Goal: Information Seeking & Learning: Learn about a topic

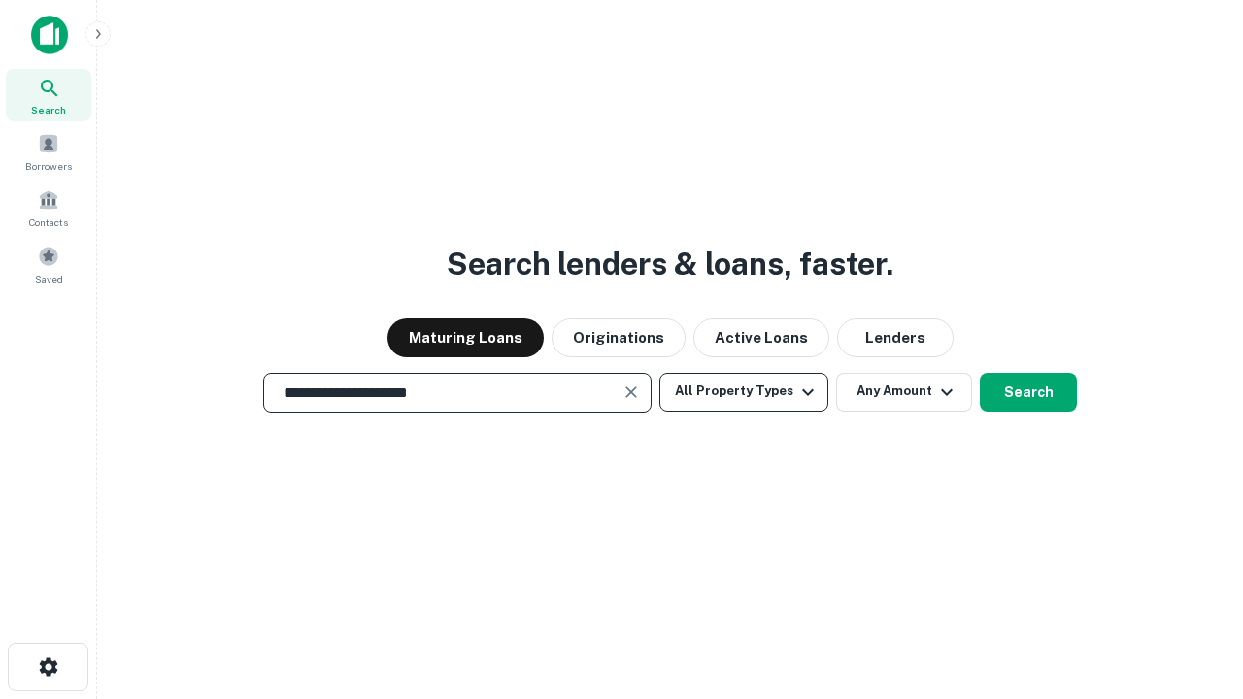
type input "**********"
click at [744, 391] on button "All Property Types" at bounding box center [743, 392] width 169 height 39
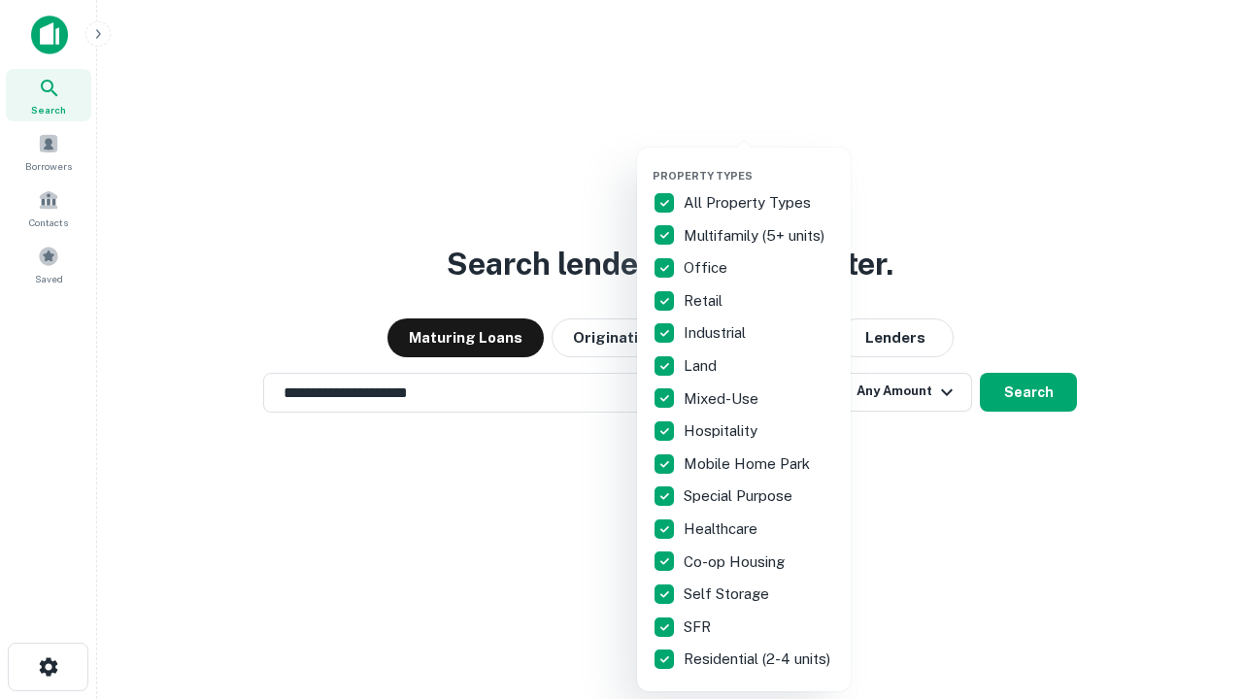
click at [759, 163] on button "button" at bounding box center [759, 163] width 214 height 1
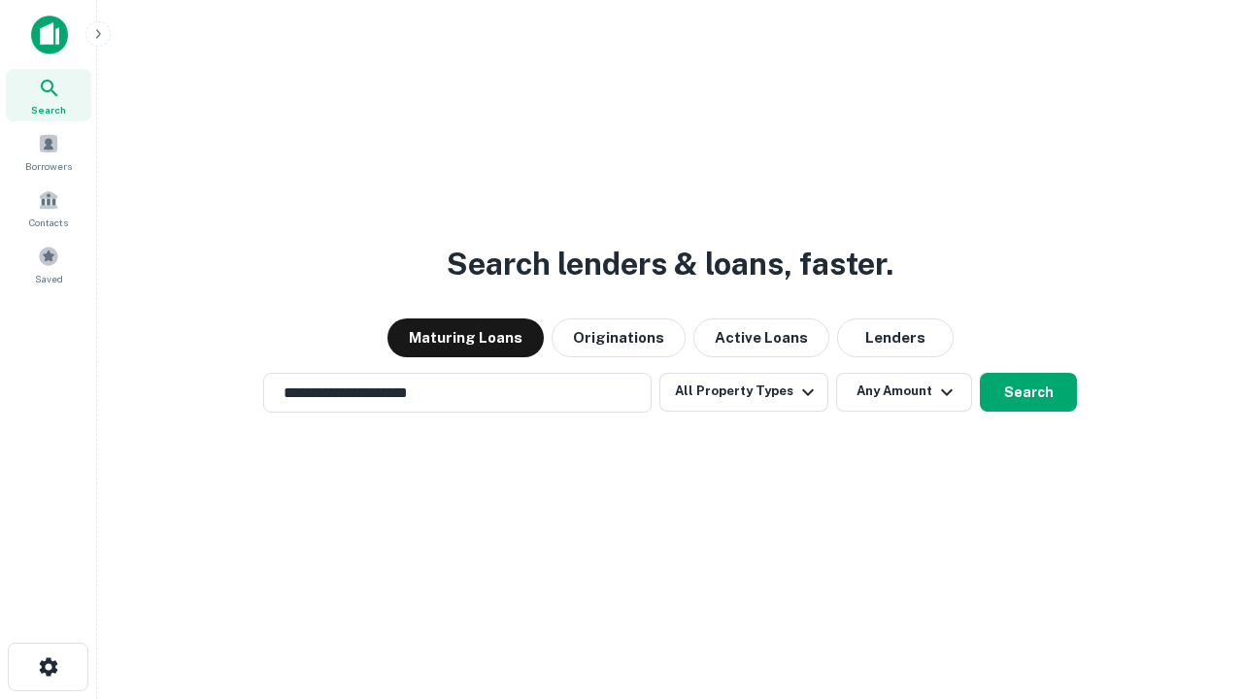
scroll to position [30, 0]
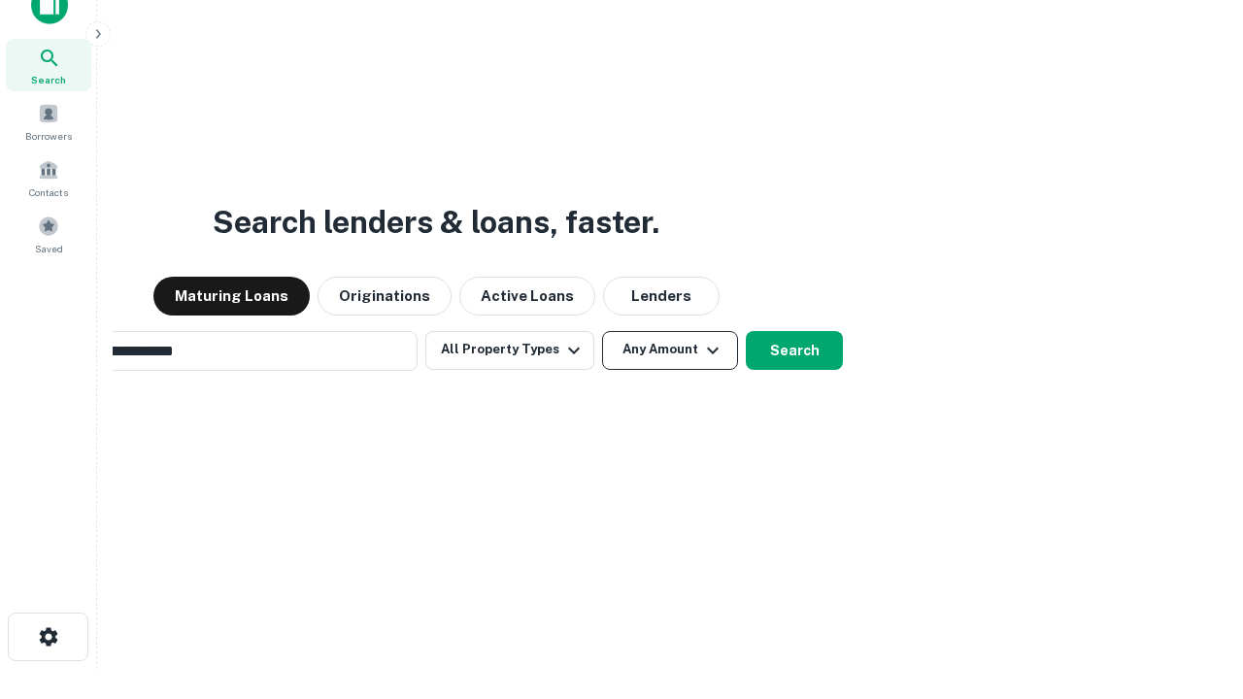
click at [602, 331] on button "Any Amount" at bounding box center [670, 350] width 136 height 39
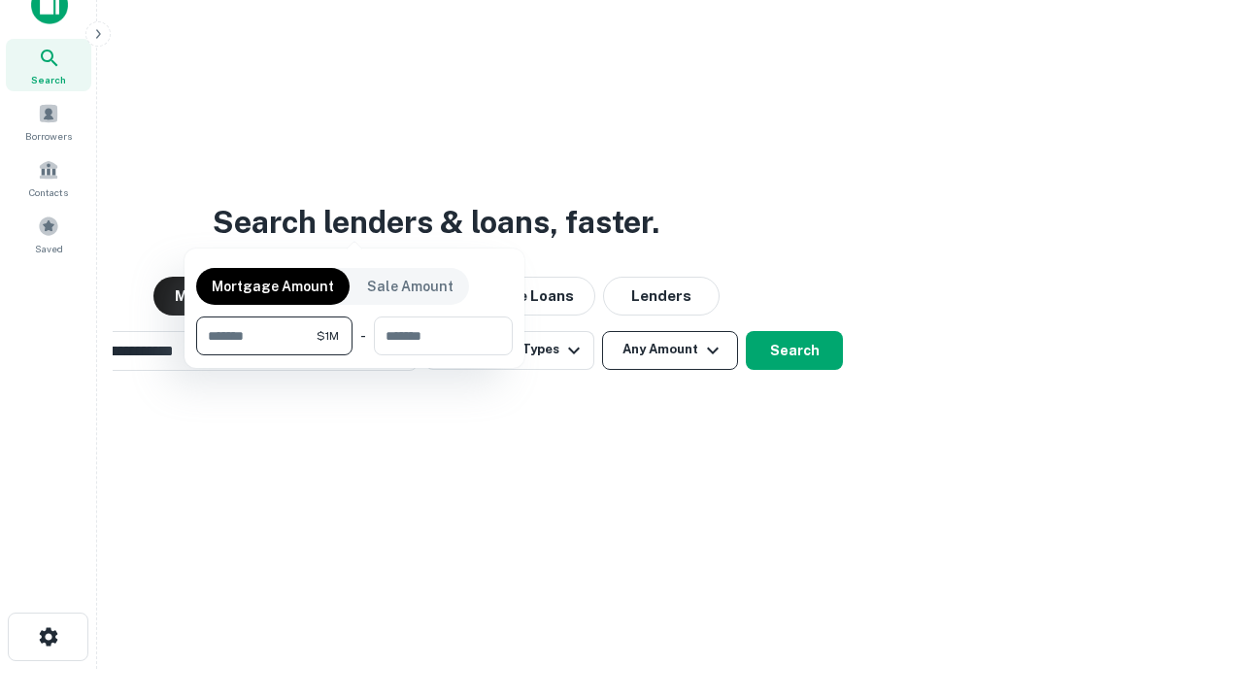
scroll to position [31, 0]
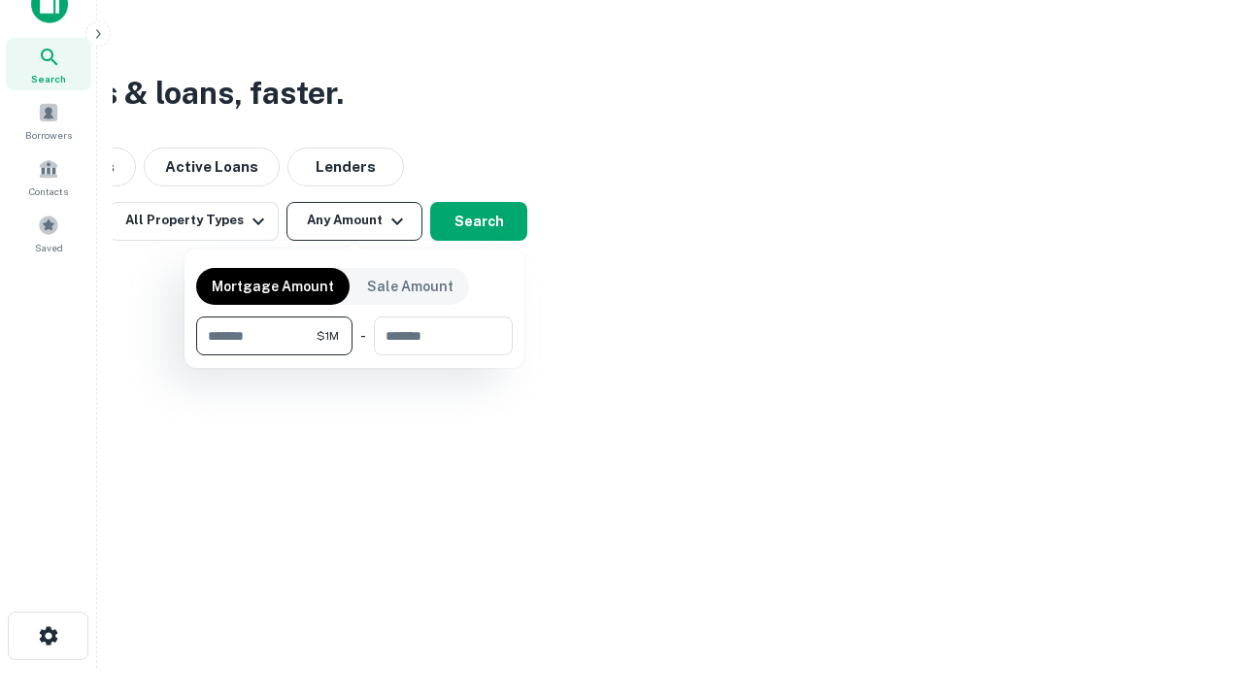
type input "*******"
click at [354, 355] on button "button" at bounding box center [354, 355] width 317 height 1
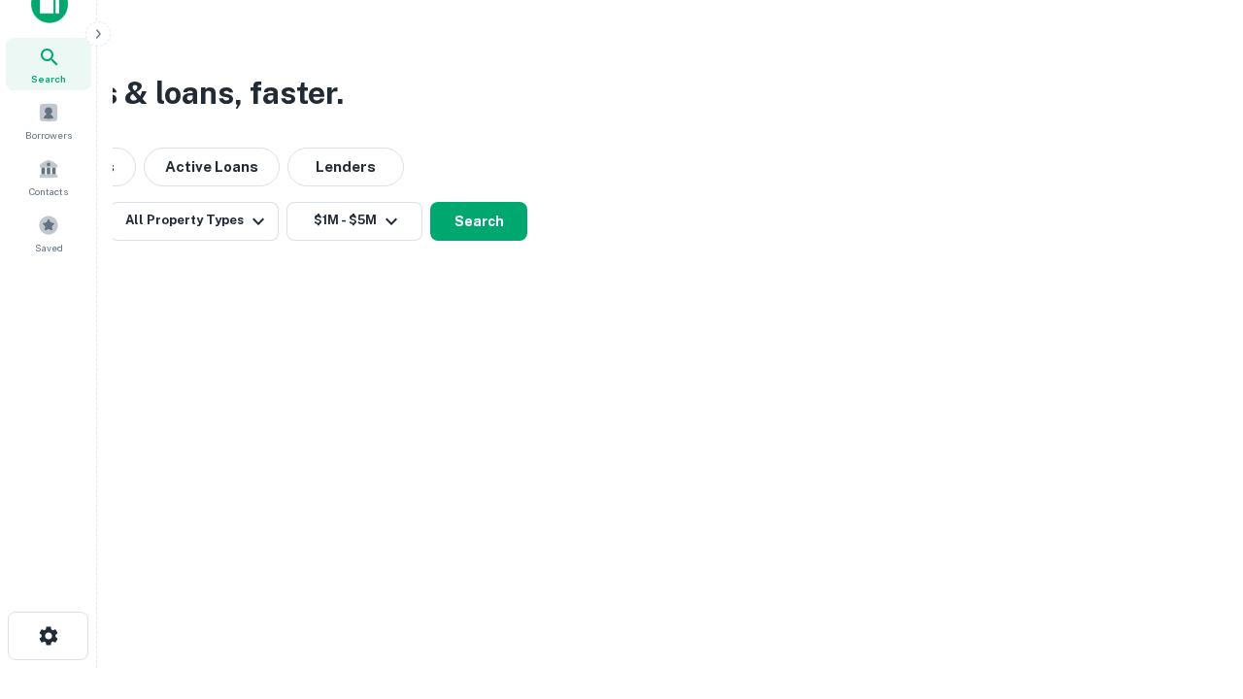
scroll to position [30, 0]
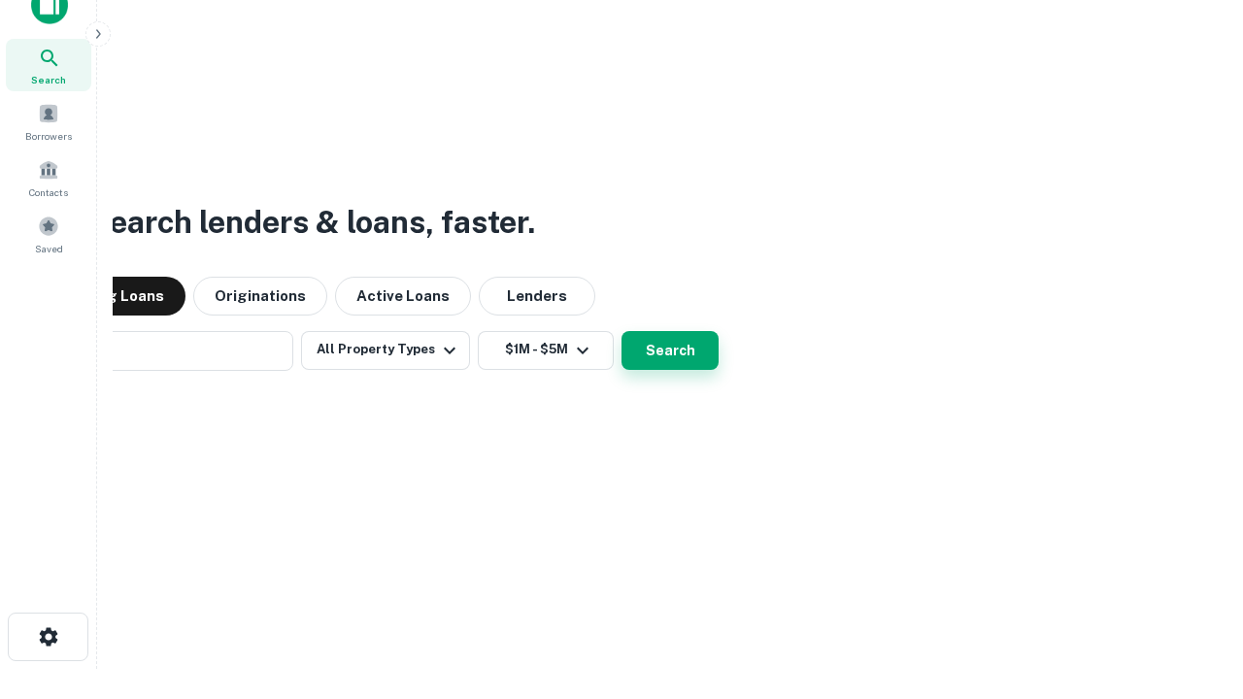
click at [621, 331] on button "Search" at bounding box center [669, 350] width 97 height 39
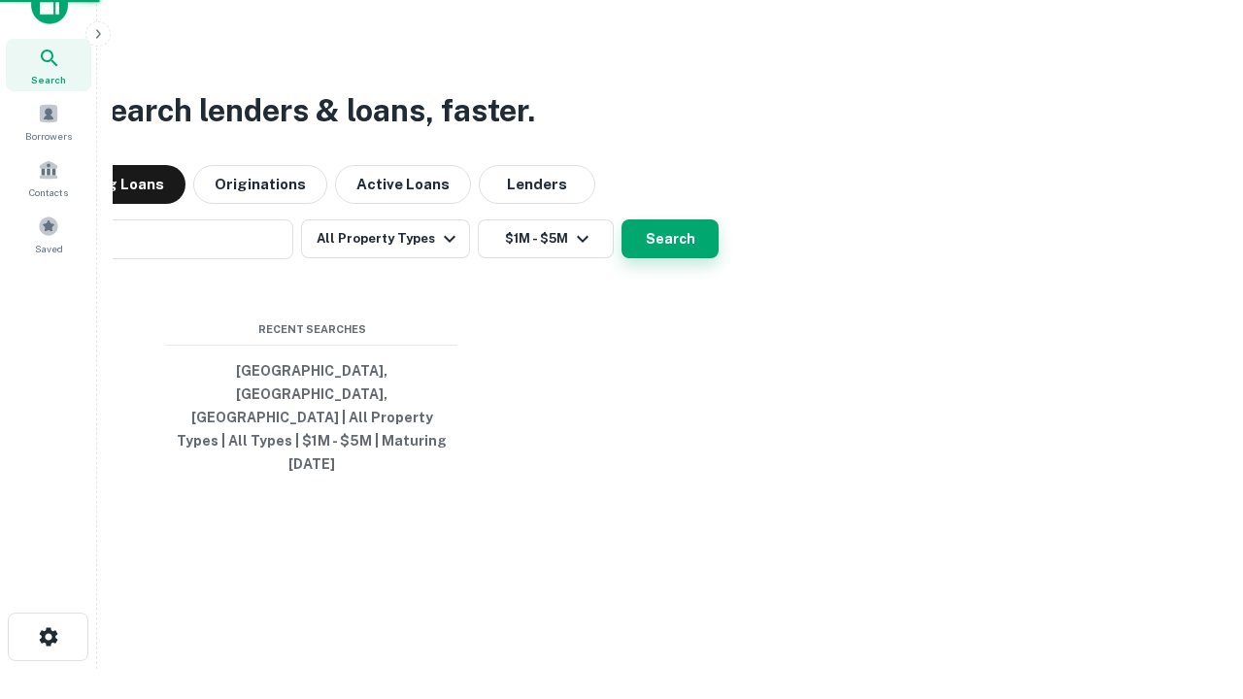
scroll to position [31, 0]
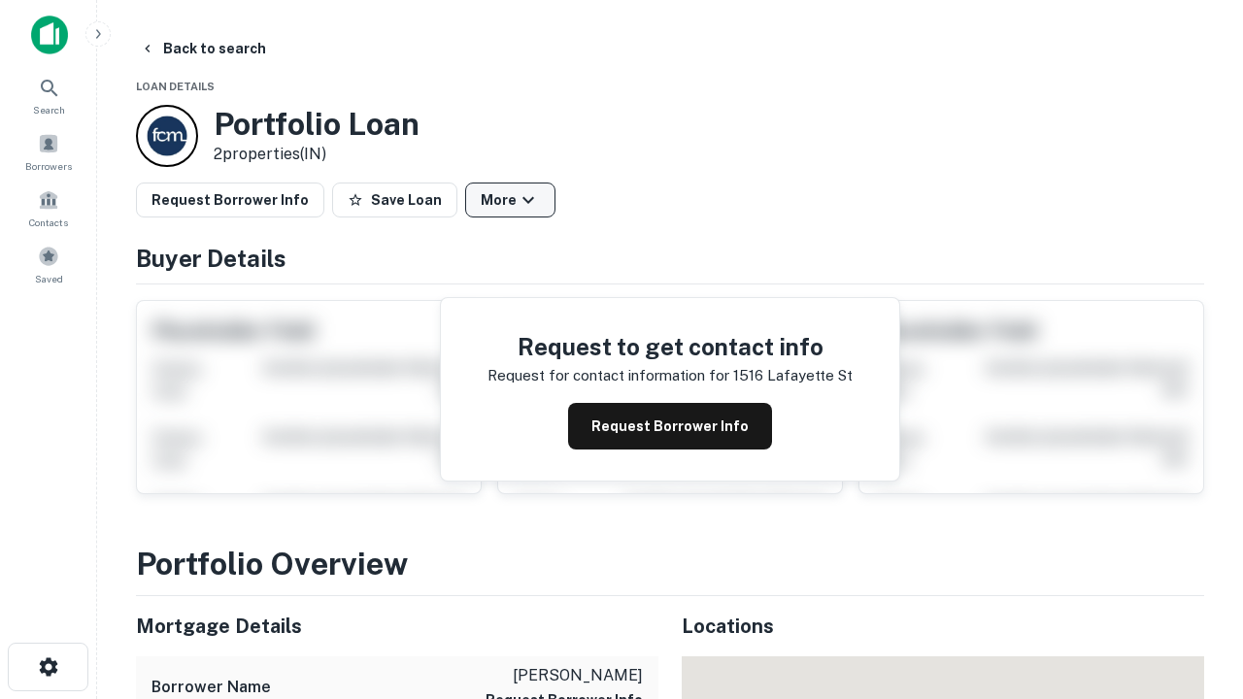
click at [510, 200] on button "More" at bounding box center [510, 200] width 90 height 35
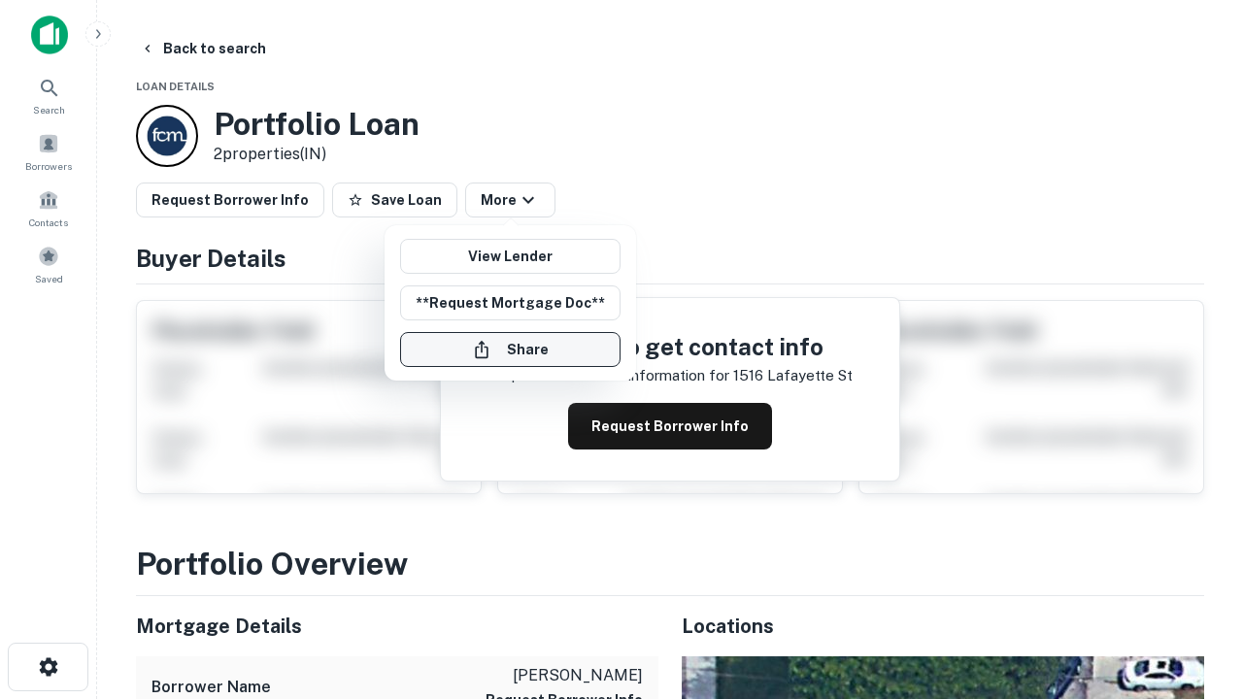
click at [510, 350] on button "Share" at bounding box center [510, 349] width 220 height 35
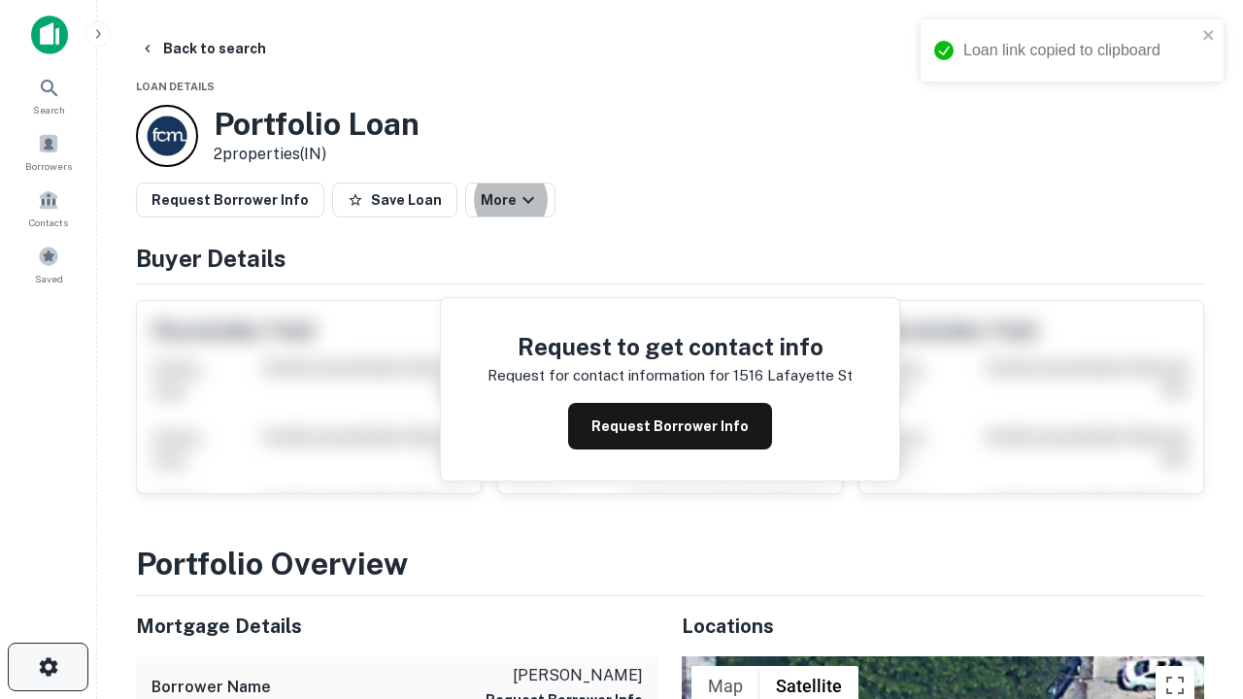
click at [48, 667] on icon "button" at bounding box center [48, 666] width 23 height 23
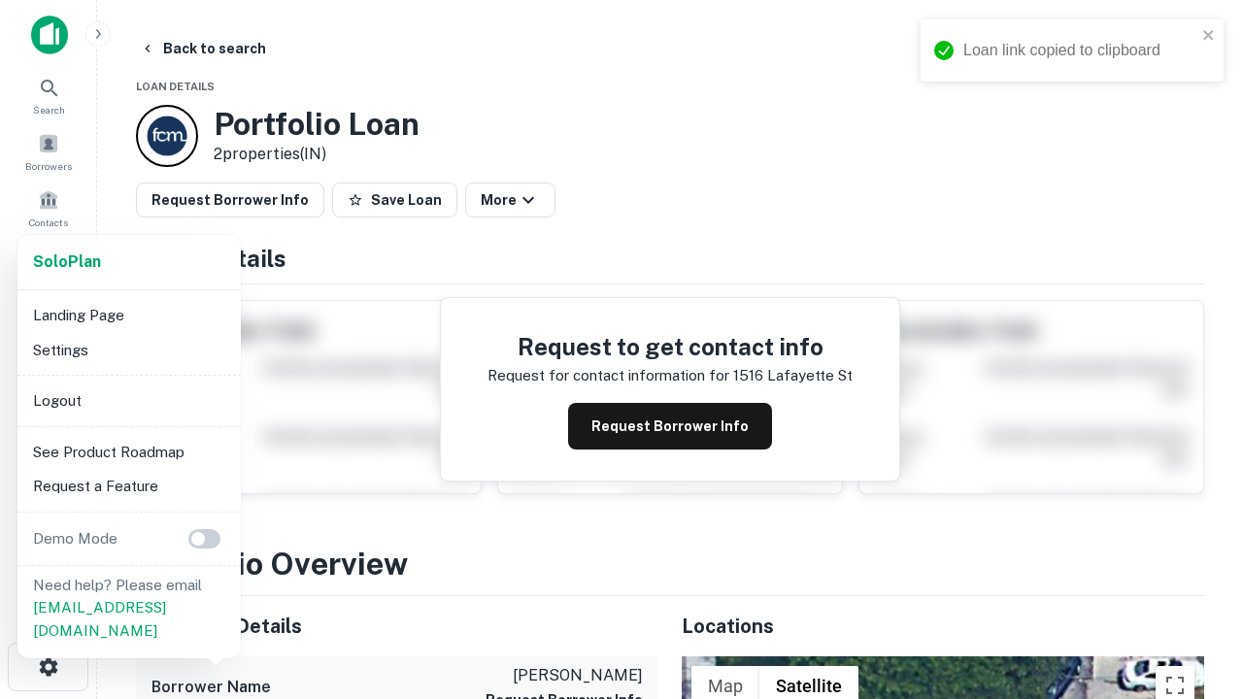
click at [128, 400] on li "Logout" at bounding box center [129, 401] width 208 height 35
